Goal: Task Accomplishment & Management: Complete application form

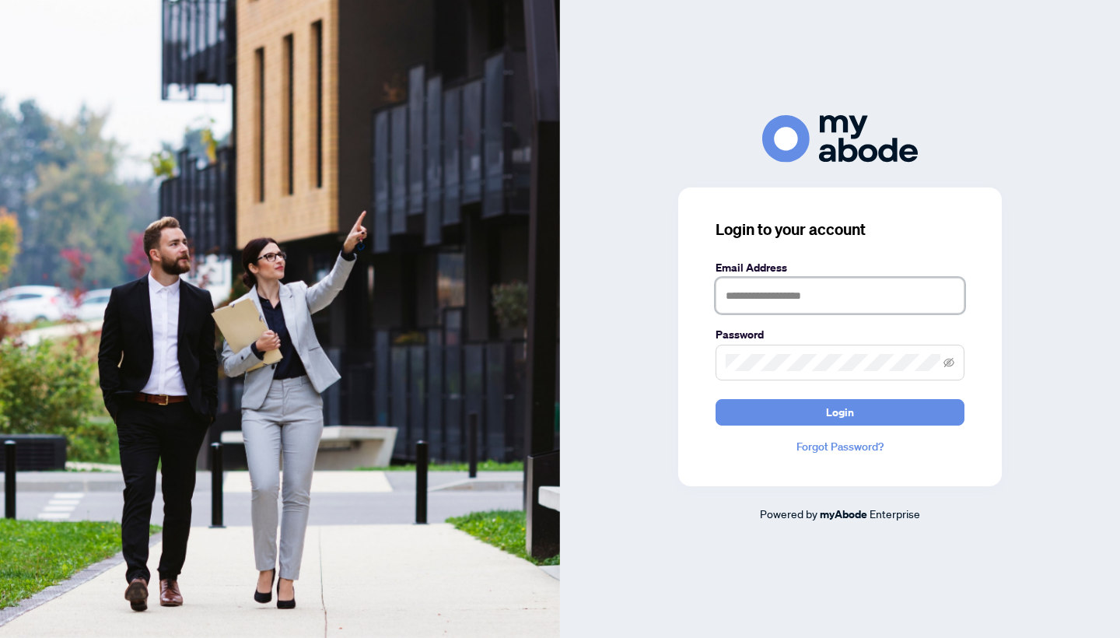
type input "**********"
click at [840, 411] on button "Login" at bounding box center [839, 412] width 249 height 26
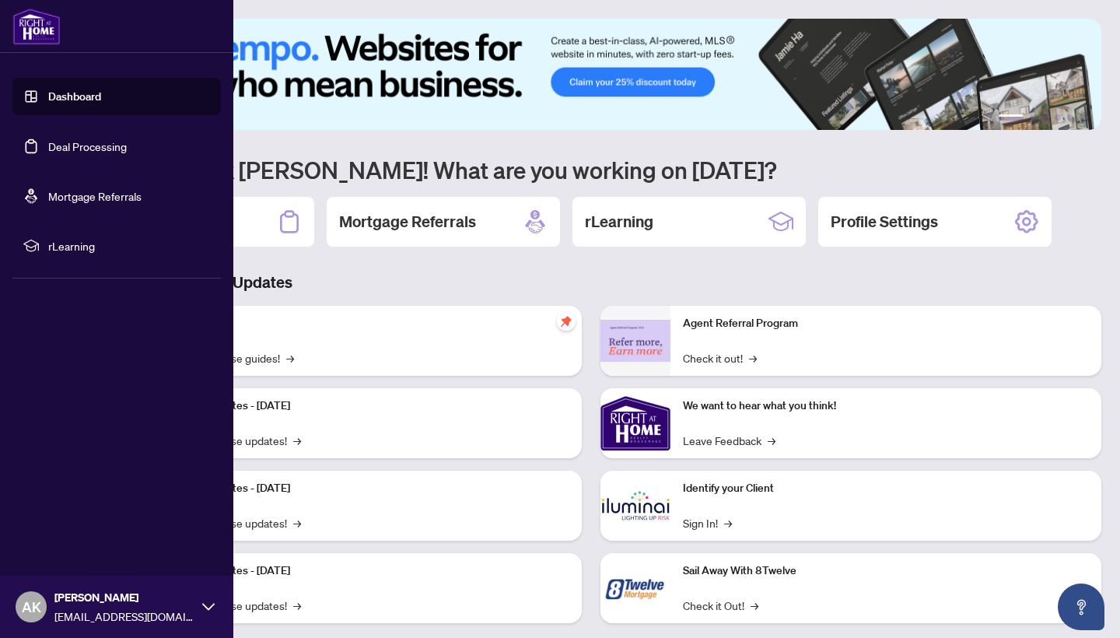
click at [48, 103] on link "Dashboard" at bounding box center [74, 96] width 53 height 14
click at [68, 145] on link "Deal Processing" at bounding box center [87, 146] width 79 height 14
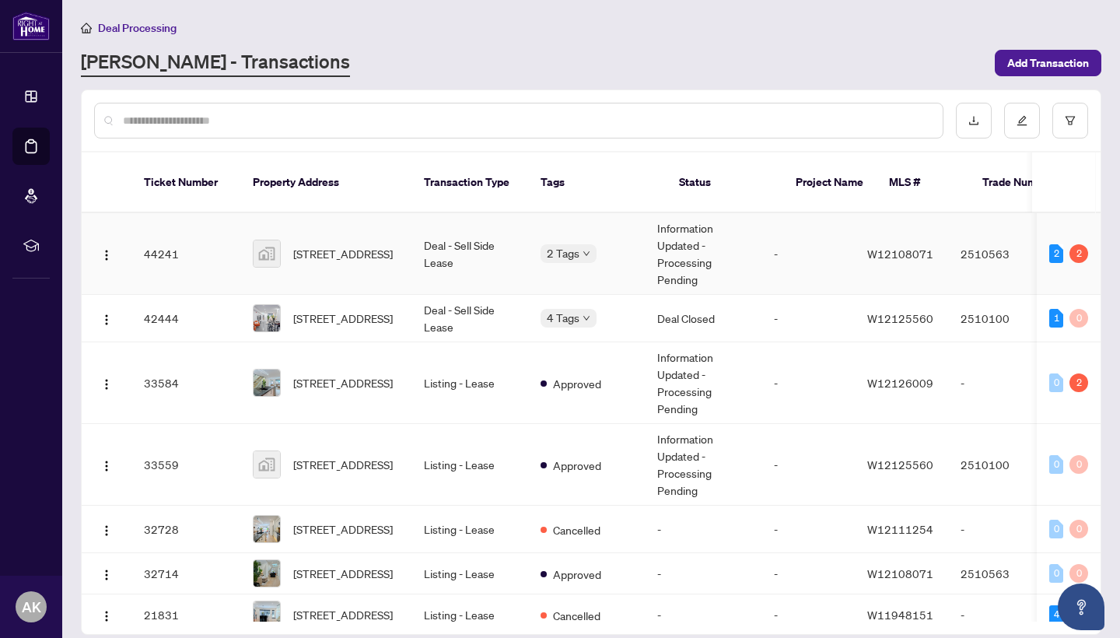
click at [428, 227] on td "Deal - Sell Side Lease" at bounding box center [469, 254] width 117 height 82
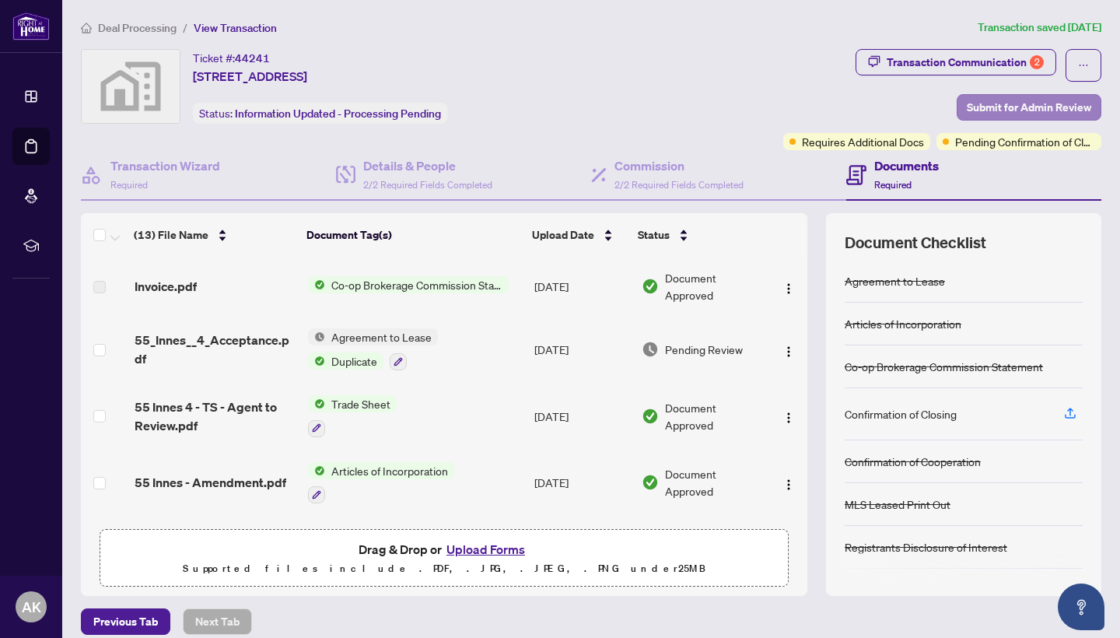
click at [1028, 109] on span "Submit for Admin Review" at bounding box center [1029, 107] width 124 height 25
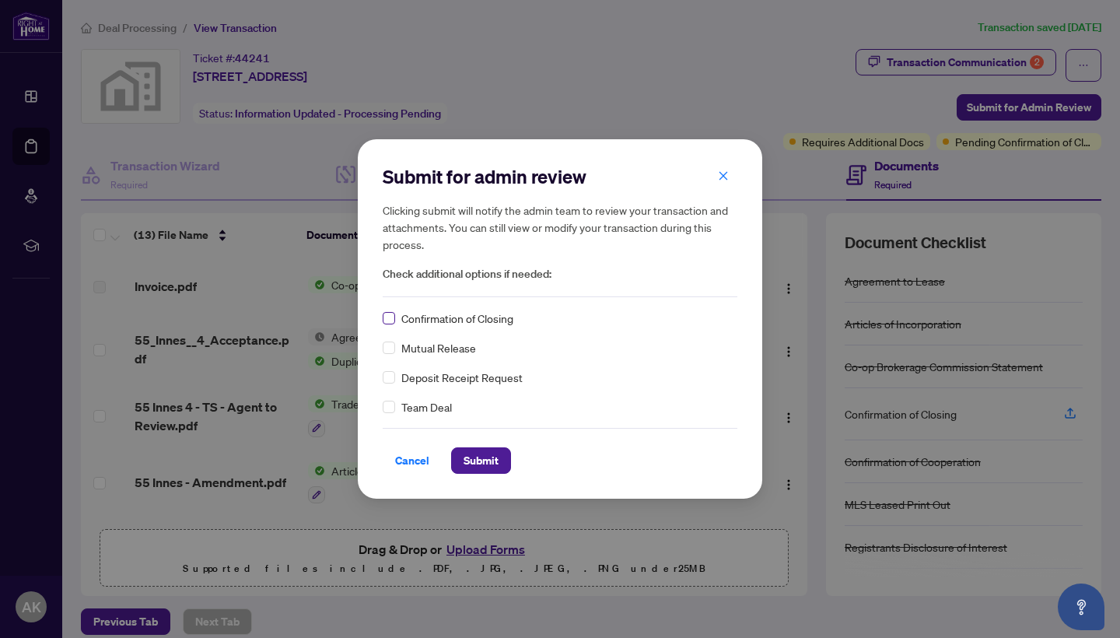
click at [392, 310] on label at bounding box center [389, 317] width 12 height 17
click at [481, 460] on span "Submit" at bounding box center [480, 460] width 35 height 25
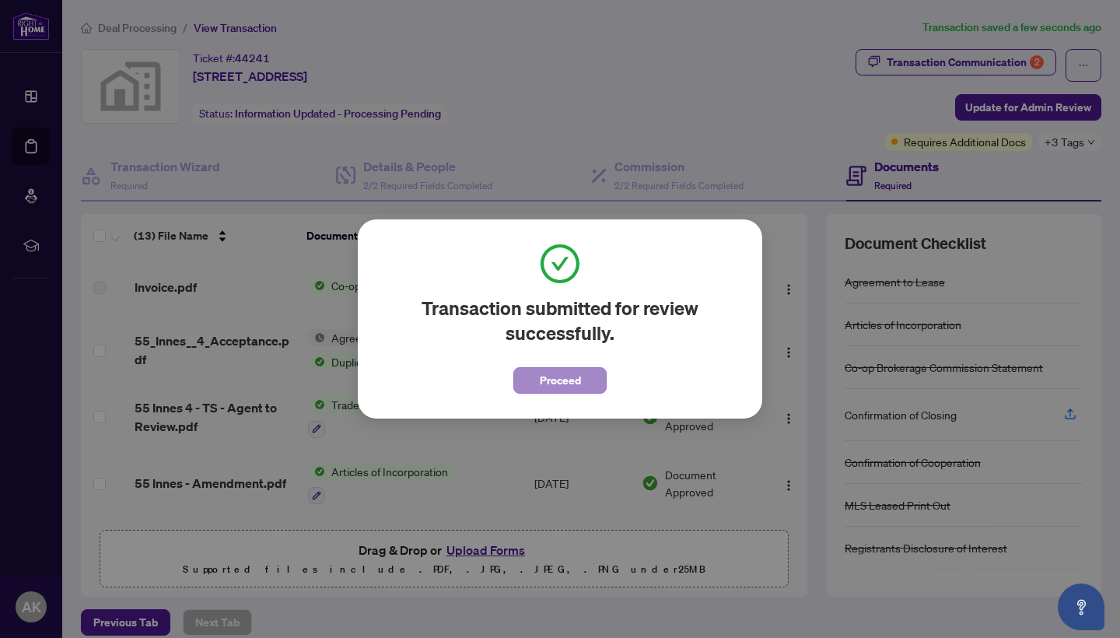
click at [591, 375] on button "Proceed" at bounding box center [559, 380] width 93 height 26
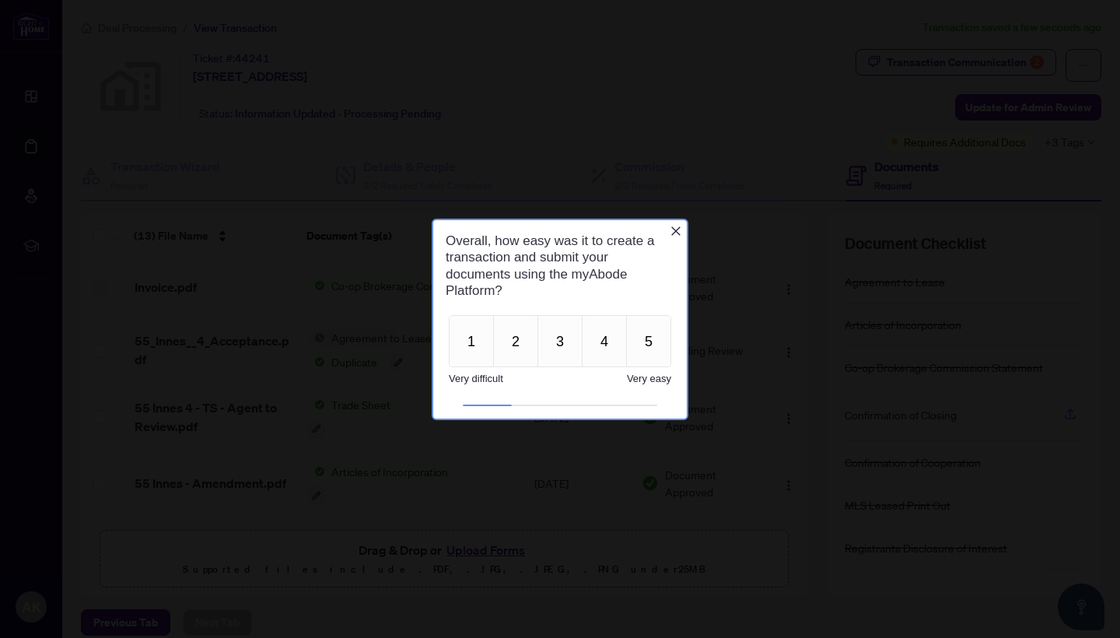
click at [675, 230] on icon "Close button" at bounding box center [675, 230] width 9 height 9
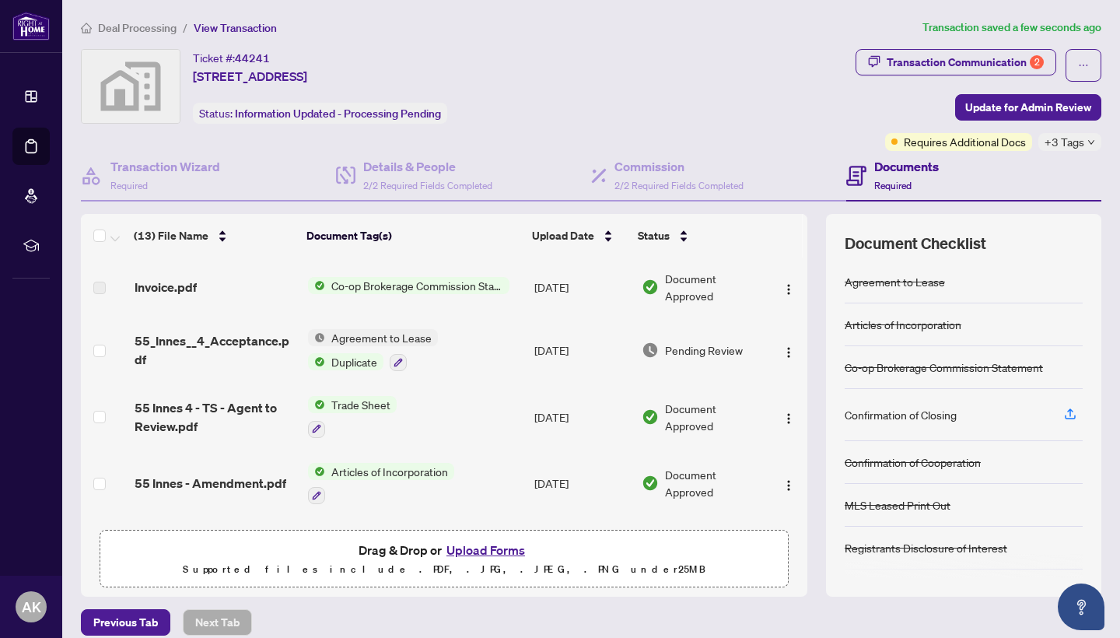
click at [153, 26] on span "Deal Processing" at bounding box center [137, 28] width 79 height 14
